Goal: Communication & Community: Answer question/provide support

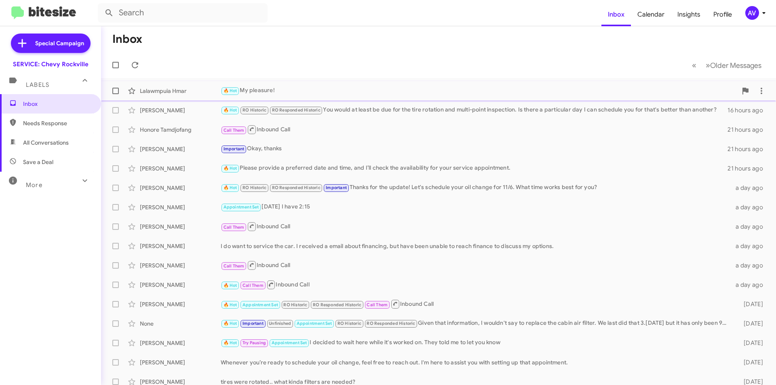
click at [375, 98] on div "Lalawmpuia Hmar 🔥 Hot My pleasure! 16 hours ago" at bounding box center [438, 91] width 662 height 16
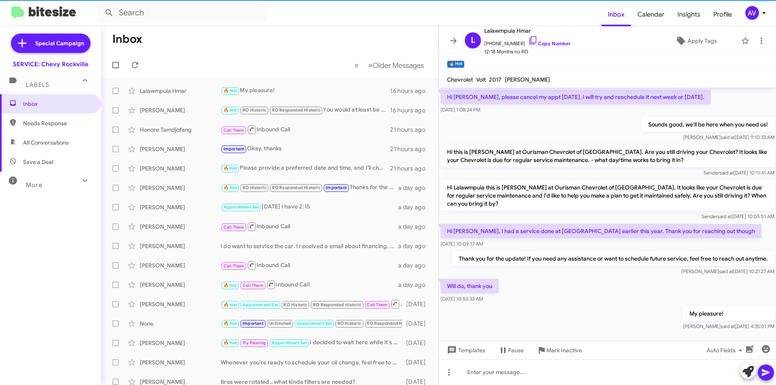
scroll to position [248, 0]
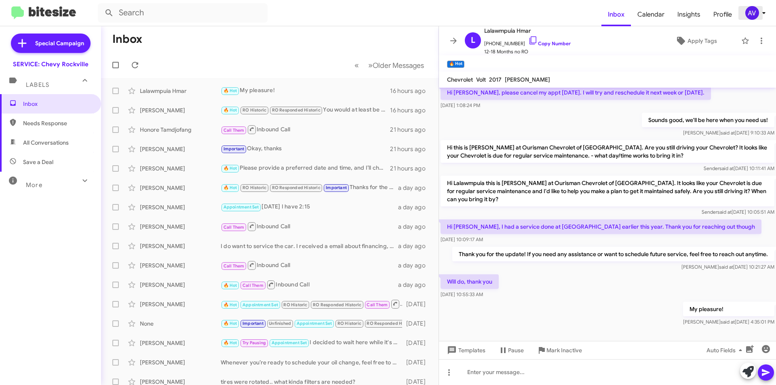
click at [755, 13] on div "AV" at bounding box center [752, 13] width 14 height 14
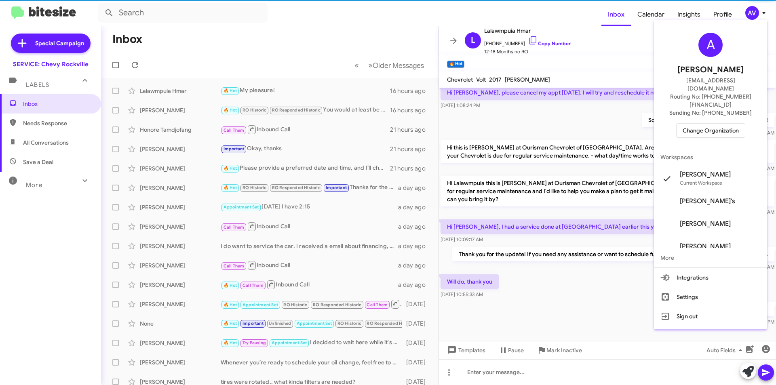
click at [702, 124] on span "Change Organization" at bounding box center [710, 131] width 56 height 14
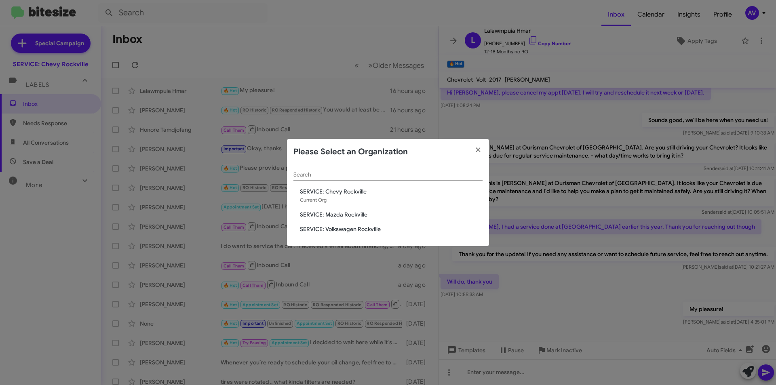
click at [340, 213] on span "SERVICE: Mazda Rockville" at bounding box center [391, 214] width 183 height 8
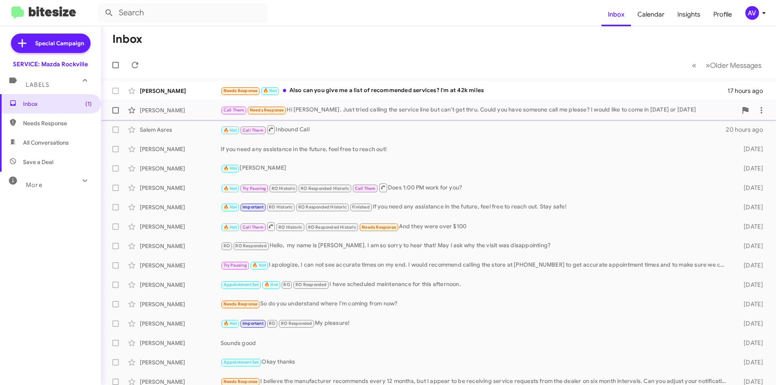
click at [401, 112] on div "Call Them Needs Response Hi [PERSON_NAME]. Just tried calling the service line …" at bounding box center [479, 109] width 516 height 9
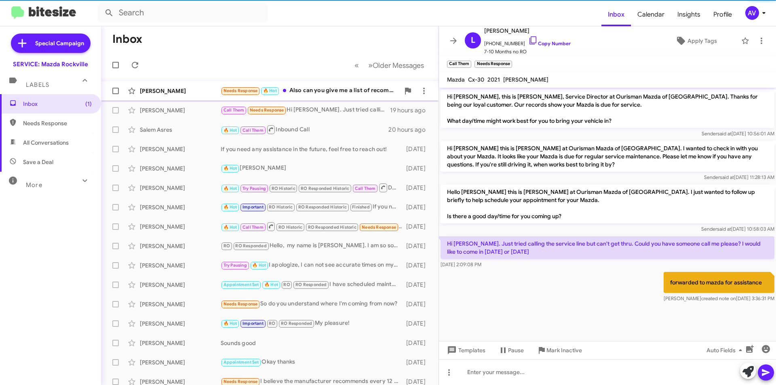
click at [342, 92] on div "Needs Response 🔥 Hot Also can you give me a list of recommended services? I'm a…" at bounding box center [310, 90] width 179 height 9
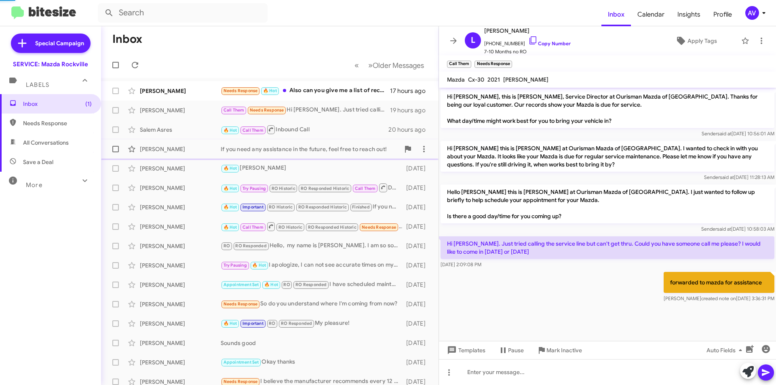
scroll to position [114, 0]
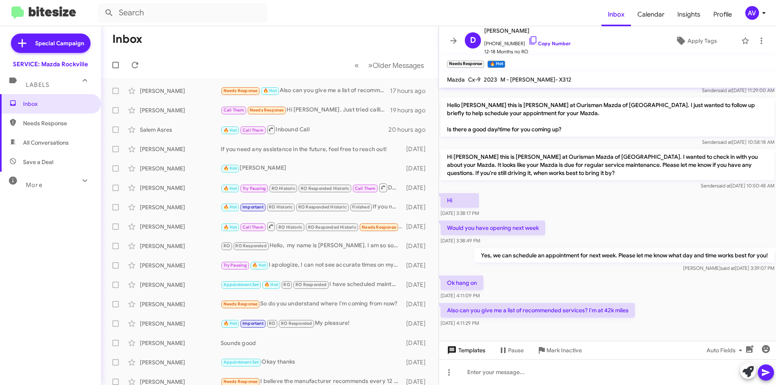
click at [460, 354] on span "Templates" at bounding box center [465, 350] width 40 height 15
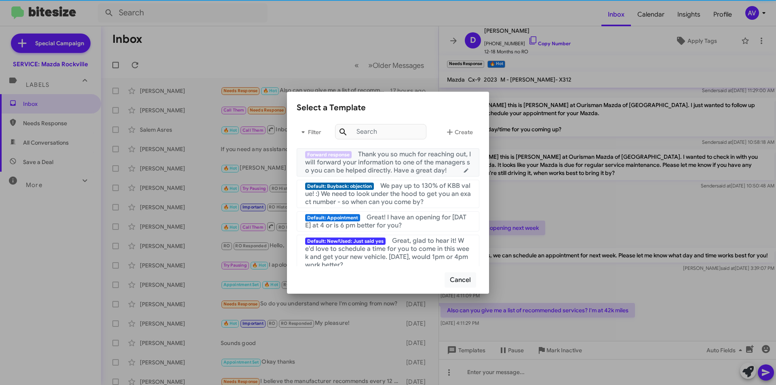
click at [408, 175] on div "Forward response Thank you so much for reaching out, I will forward your inform…" at bounding box center [388, 162] width 166 height 24
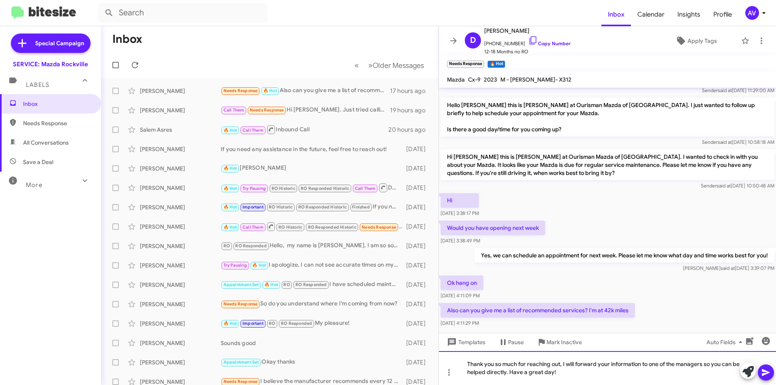
drag, startPoint x: 563, startPoint y: 365, endPoint x: 436, endPoint y: 366, distance: 127.7
click at [436, 366] on div "Inbox « Previous » Next Older Messages Dustin Jackson Needs Response 🔥 Hot Also…" at bounding box center [438, 205] width 675 height 359
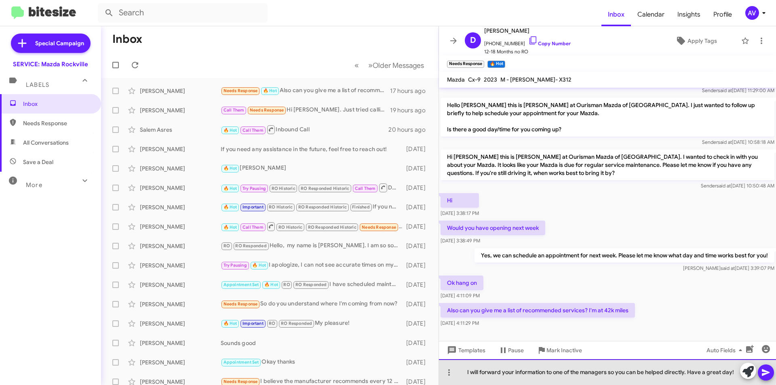
drag, startPoint x: 607, startPoint y: 371, endPoint x: 584, endPoint y: 371, distance: 23.0
click at [584, 371] on div "I will forward your information to one of the managers so you can be helped dir…" at bounding box center [607, 372] width 337 height 26
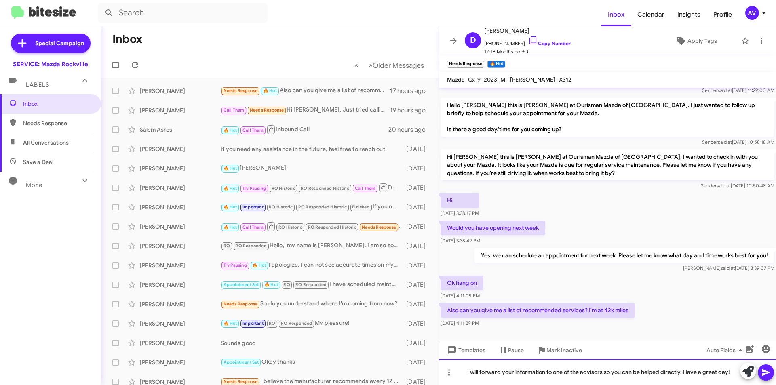
click at [469, 373] on div "I will forward your information to one of the advisors so you can be helped dir…" at bounding box center [607, 372] width 337 height 26
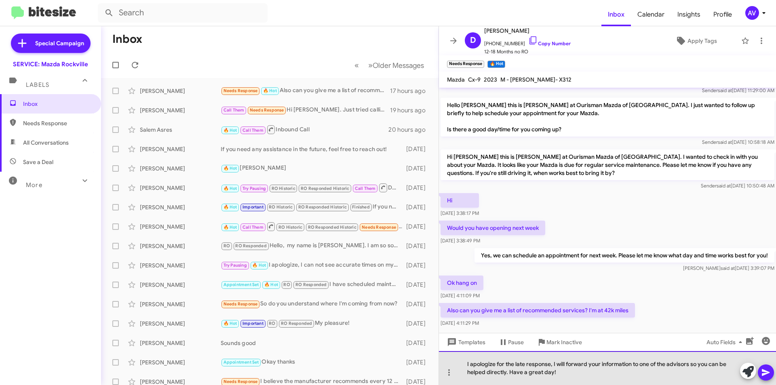
click at [566, 376] on div "I apologize for the late response, I will forward your information to one of th…" at bounding box center [607, 368] width 337 height 34
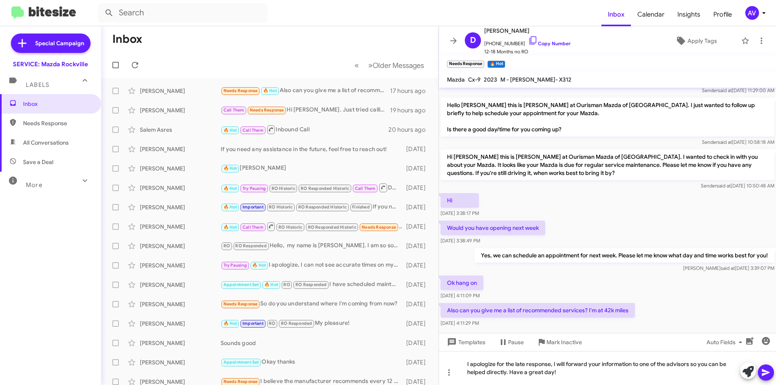
click at [311, 61] on mat-toolbar-row "« Previous » Next Older Messages" at bounding box center [269, 65] width 337 height 26
click at [768, 374] on icon at bounding box center [766, 373] width 10 height 10
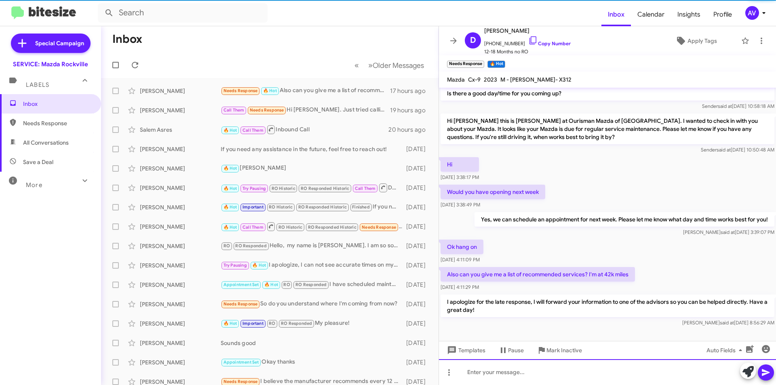
scroll to position [152, 0]
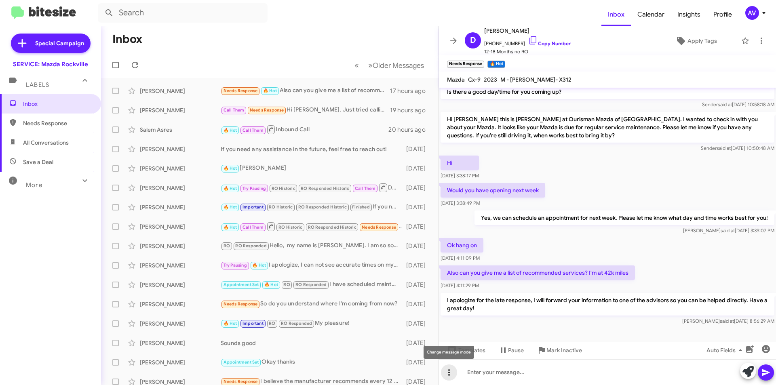
click at [452, 376] on icon at bounding box center [449, 373] width 10 height 10
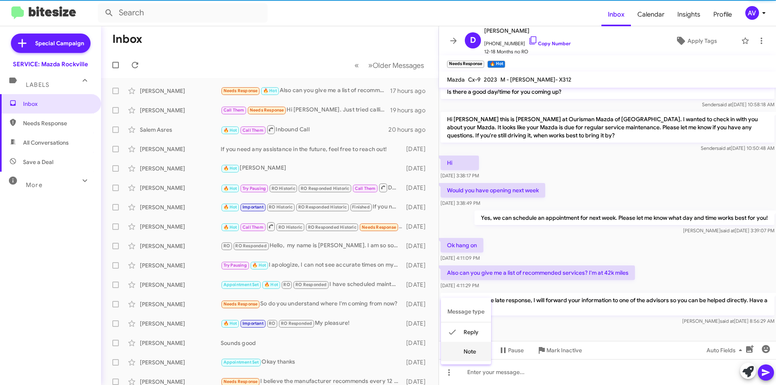
click at [456, 358] on button "note" at bounding box center [466, 351] width 50 height 19
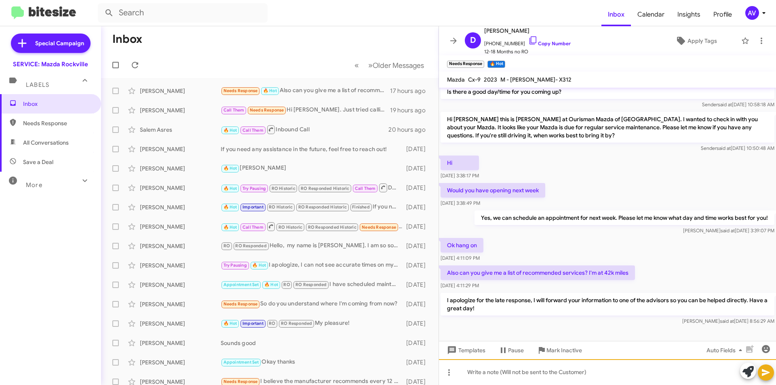
click at [487, 373] on div at bounding box center [607, 372] width 337 height 26
click at [772, 375] on button at bounding box center [766, 372] width 16 height 16
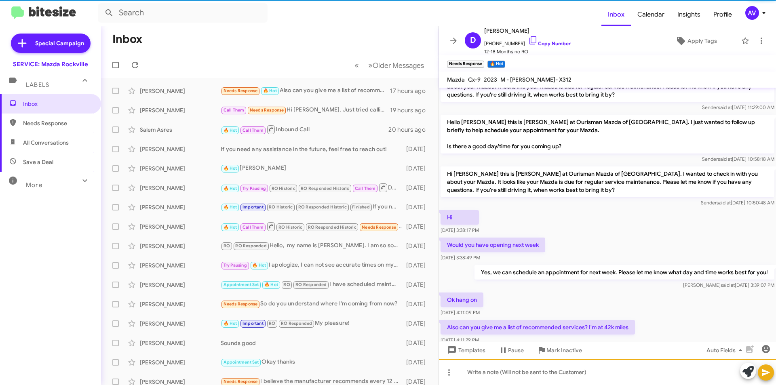
scroll to position [188, 0]
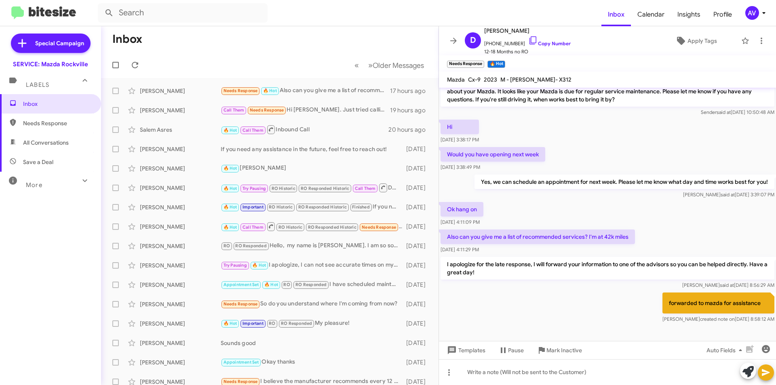
click at [760, 15] on icon at bounding box center [764, 13] width 10 height 10
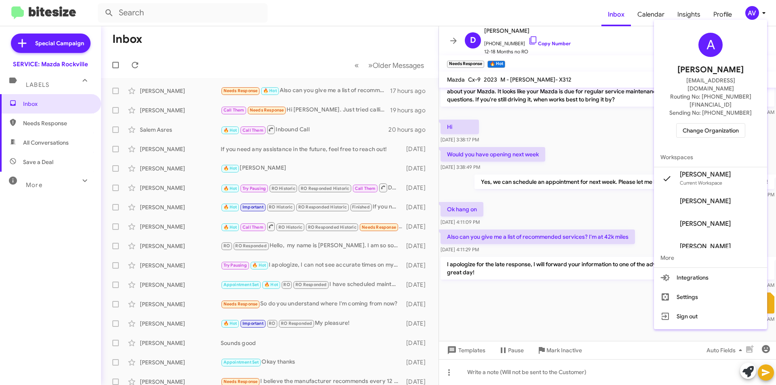
click at [720, 124] on span "Change Organization" at bounding box center [710, 131] width 56 height 14
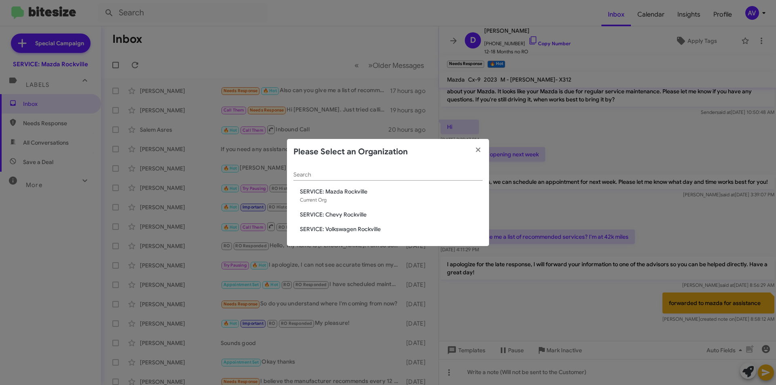
click at [367, 227] on span "SERVICE: Volkswagen Rockville" at bounding box center [391, 229] width 183 height 8
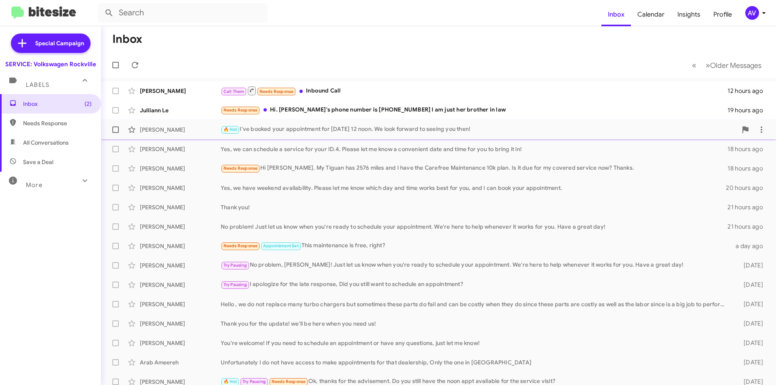
click at [366, 122] on div "Melissa Gabello 🔥 Hot I've booked your appointment for Saturday, September 6th …" at bounding box center [438, 130] width 662 height 16
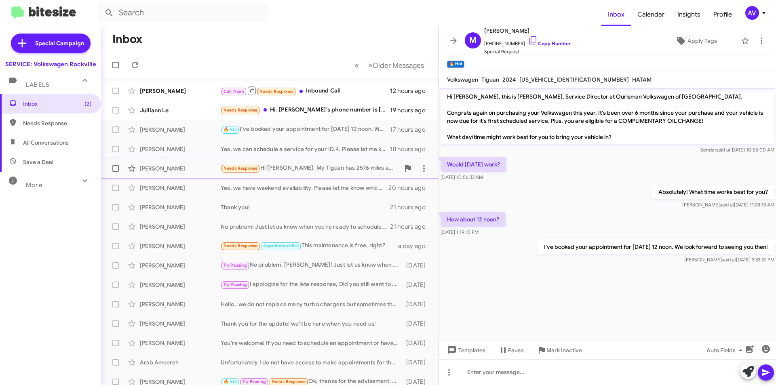
click at [314, 166] on div "Needs Response Hi Keith. My Tiguan has 2576 miles and I have the Carefree Maint…" at bounding box center [310, 168] width 179 height 9
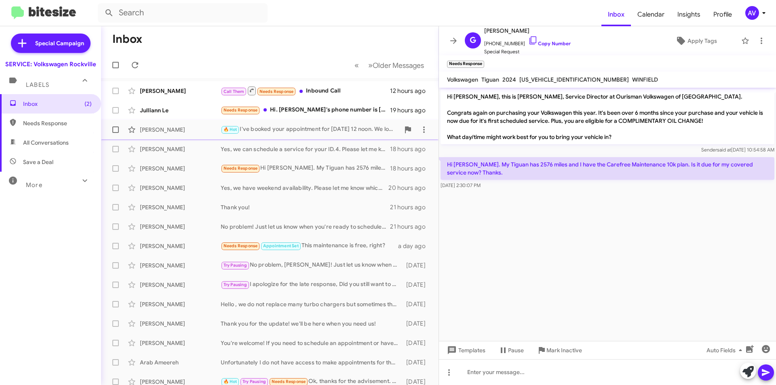
click at [337, 126] on div "🔥 Hot I've booked your appointment for Saturday, September 6th at 12 noon. We l…" at bounding box center [310, 129] width 179 height 9
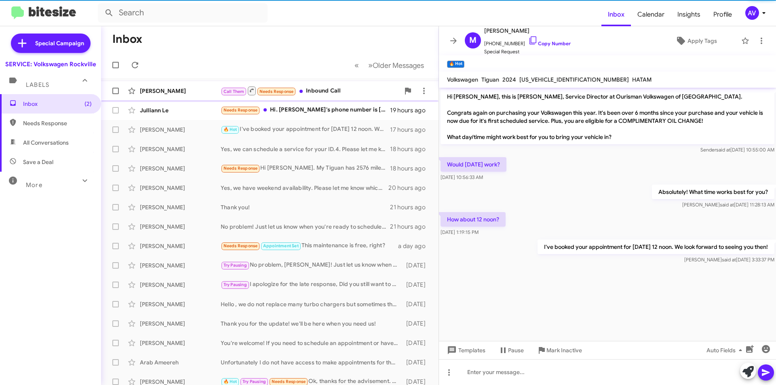
click at [343, 86] on div "Call Them Needs Response Inbound Call" at bounding box center [310, 91] width 179 height 10
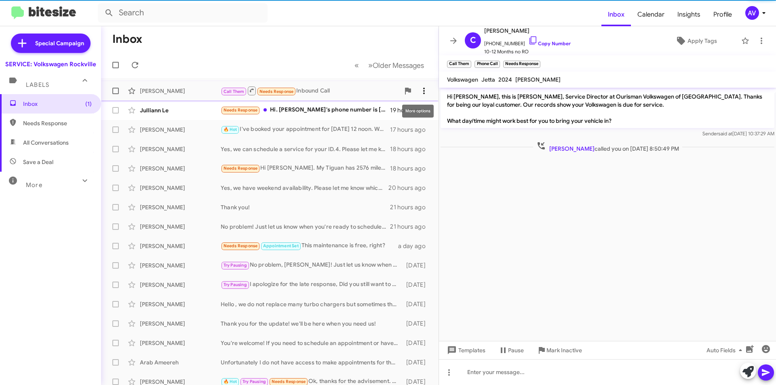
click at [425, 94] on span at bounding box center [424, 91] width 16 height 10
click at [400, 137] on span "Mark as responded" at bounding box center [378, 131] width 83 height 19
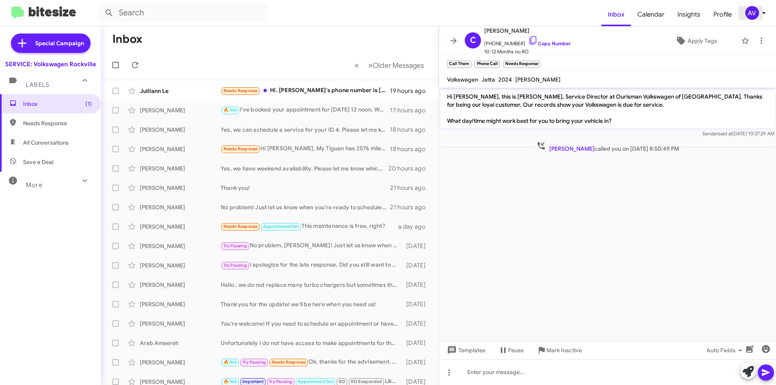
click at [750, 13] on div "AV" at bounding box center [752, 13] width 14 height 14
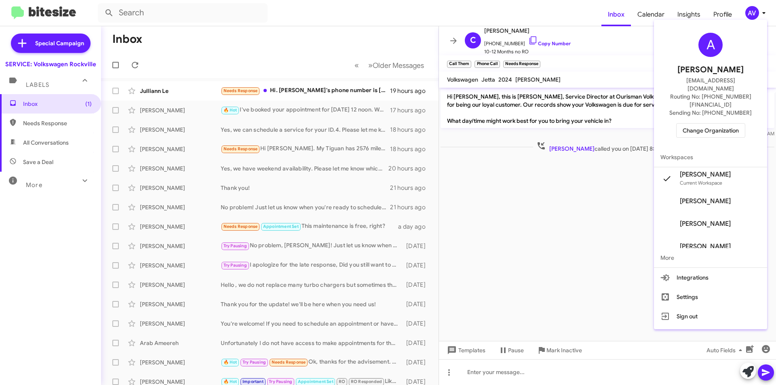
click at [720, 124] on span "Change Organization" at bounding box center [710, 131] width 56 height 14
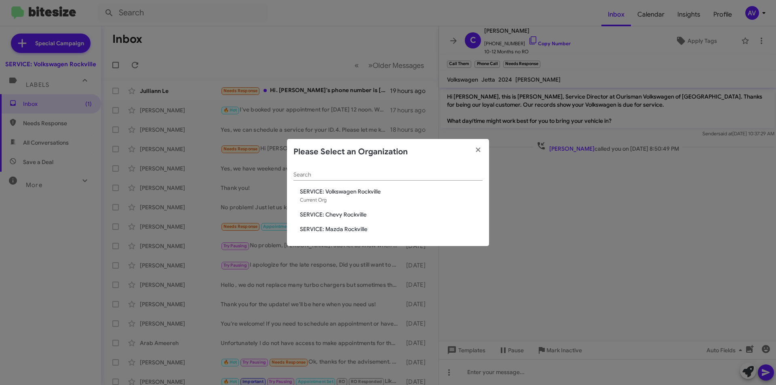
click at [343, 229] on span "SERVICE: Mazda Rockville" at bounding box center [391, 229] width 183 height 8
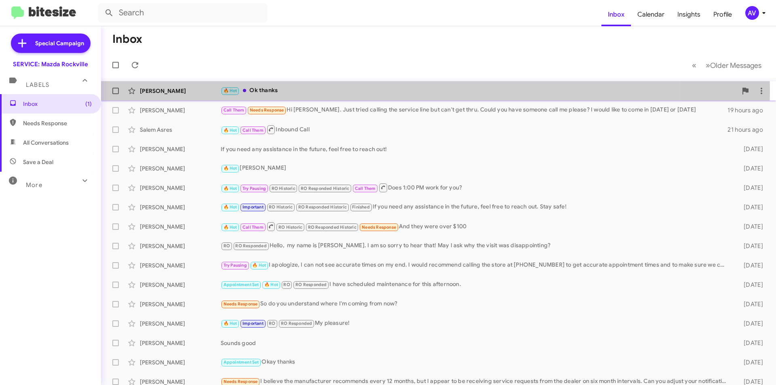
click at [316, 92] on div "🔥 Hot Ok thanks" at bounding box center [479, 90] width 516 height 9
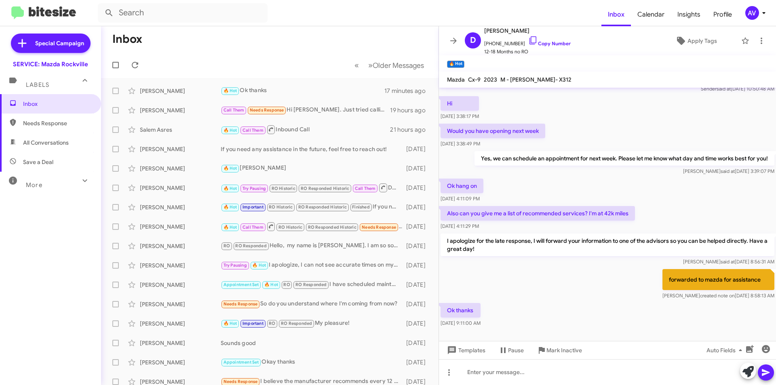
scroll to position [217, 0]
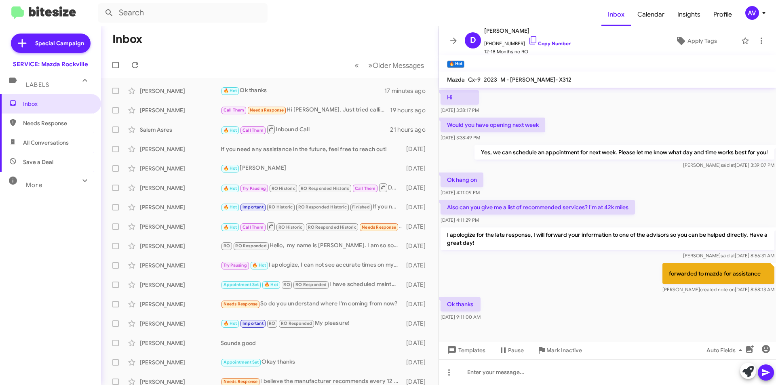
drag, startPoint x: 748, startPoint y: 9, endPoint x: 750, endPoint y: 14, distance: 5.1
click at [748, 9] on div "AV" at bounding box center [752, 13] width 14 height 14
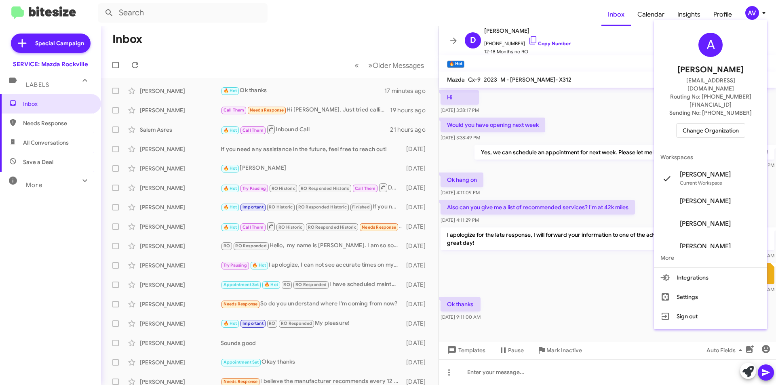
click at [696, 124] on span "Change Organization" at bounding box center [710, 131] width 56 height 14
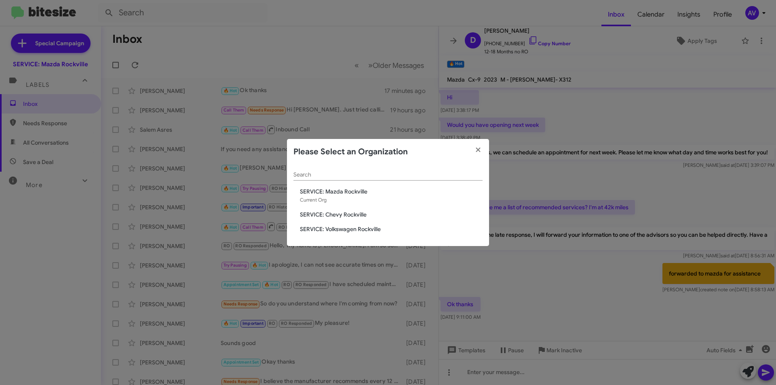
click at [315, 215] on span "SERVICE: Chevy Rockville" at bounding box center [391, 214] width 183 height 8
